Goal: Task Accomplishment & Management: Manage account settings

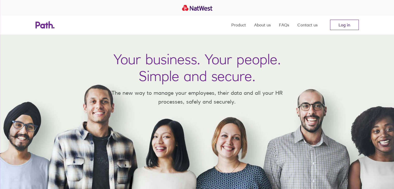
click at [342, 24] on link "Log in" at bounding box center [344, 25] width 29 height 10
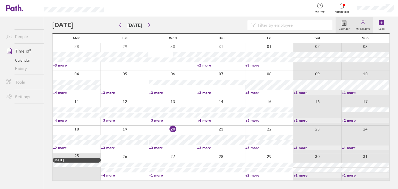
click at [359, 24] on link "My holidays" at bounding box center [362, 25] width 20 height 17
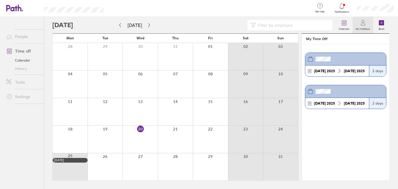
click at [18, 38] on link "People" at bounding box center [23, 36] width 42 height 10
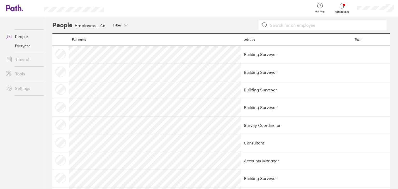
click at [20, 58] on link "Time off" at bounding box center [23, 59] width 42 height 10
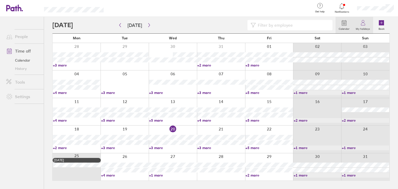
click at [364, 28] on label "My holidays" at bounding box center [362, 28] width 20 height 5
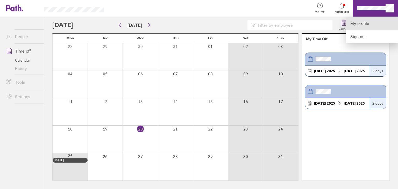
click at [364, 23] on link "My profile" at bounding box center [372, 23] width 52 height 13
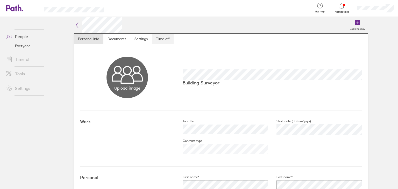
click at [168, 39] on link "Time off" at bounding box center [163, 39] width 22 height 10
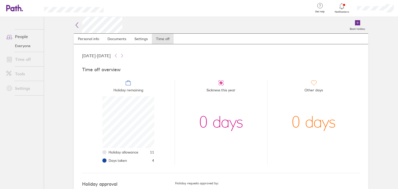
scroll to position [18, 0]
